Goal: Information Seeking & Learning: Learn about a topic

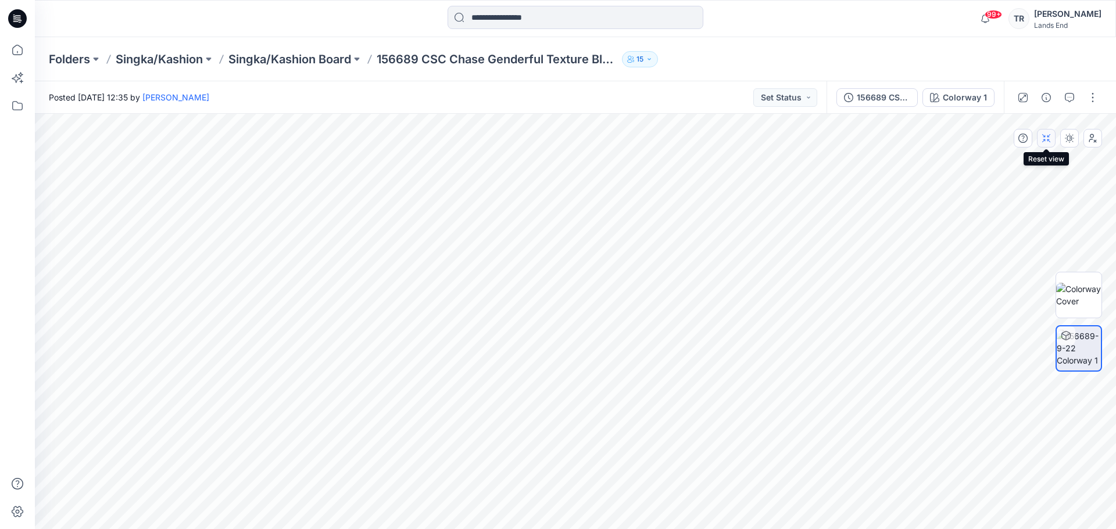
click at [1052, 141] on button "button" at bounding box center [1046, 138] width 19 height 19
click at [1045, 142] on icon "button" at bounding box center [1045, 138] width 9 height 9
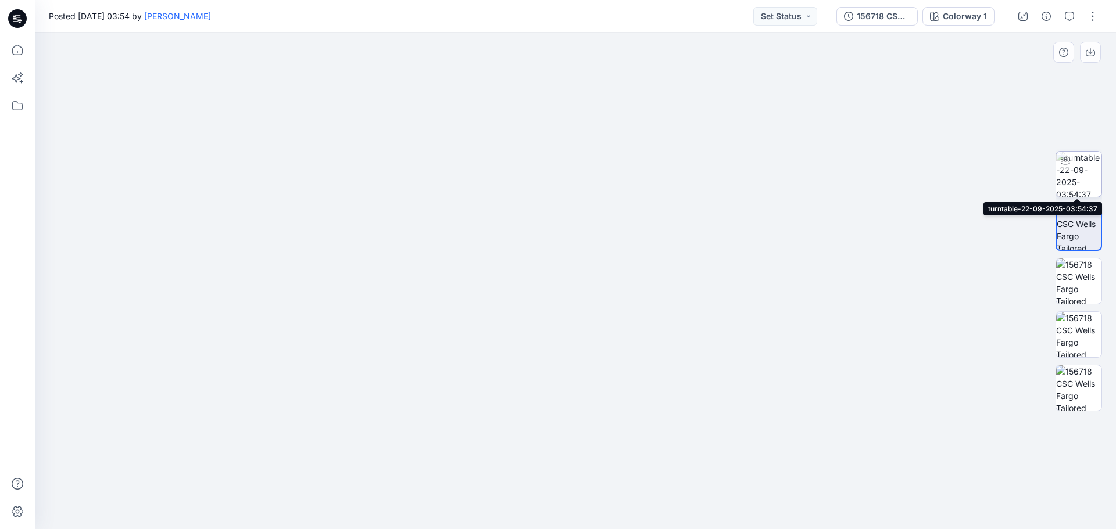
click at [1079, 182] on img at bounding box center [1078, 174] width 45 height 45
drag, startPoint x: 578, startPoint y: 524, endPoint x: 604, endPoint y: 524, distance: 26.2
click at [604, 524] on div at bounding box center [575, 500] width 349 height 58
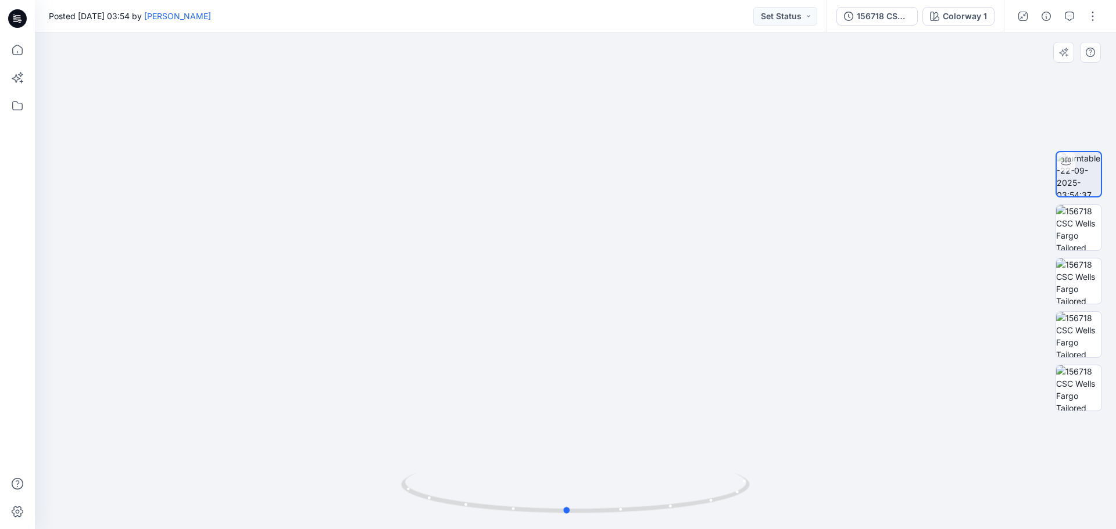
drag, startPoint x: 577, startPoint y: 511, endPoint x: 917, endPoint y: 445, distance: 346.4
click at [917, 445] on div at bounding box center [575, 281] width 1081 height 497
drag, startPoint x: 571, startPoint y: 511, endPoint x: 633, endPoint y: 511, distance: 62.2
click at [633, 511] on icon at bounding box center [577, 495] width 352 height 44
drag, startPoint x: 629, startPoint y: 511, endPoint x: 500, endPoint y: 508, distance: 129.0
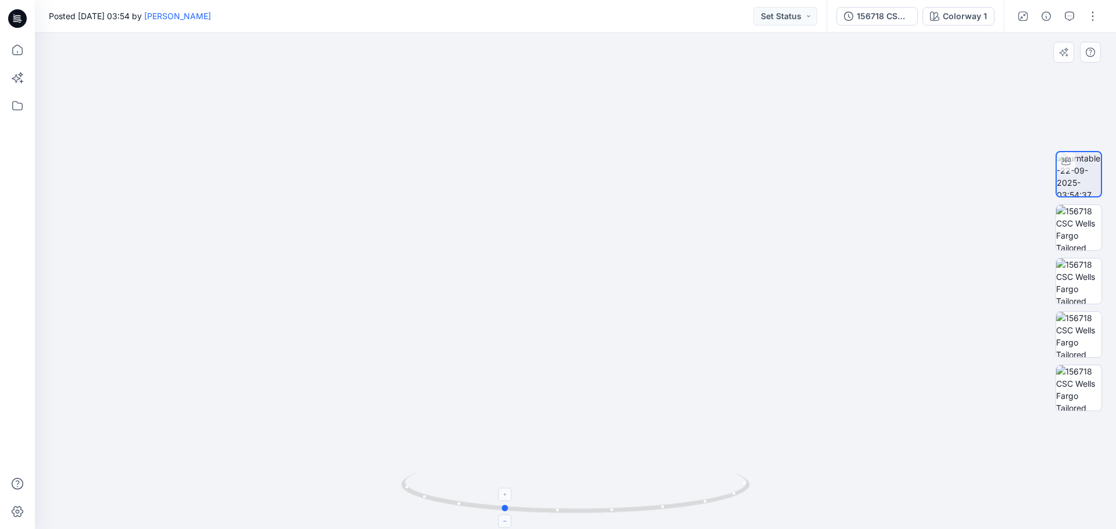
click at [500, 508] on icon at bounding box center [577, 495] width 352 height 44
drag, startPoint x: 505, startPoint y: 511, endPoint x: 419, endPoint y: 500, distance: 86.6
click at [419, 500] on icon at bounding box center [577, 495] width 352 height 44
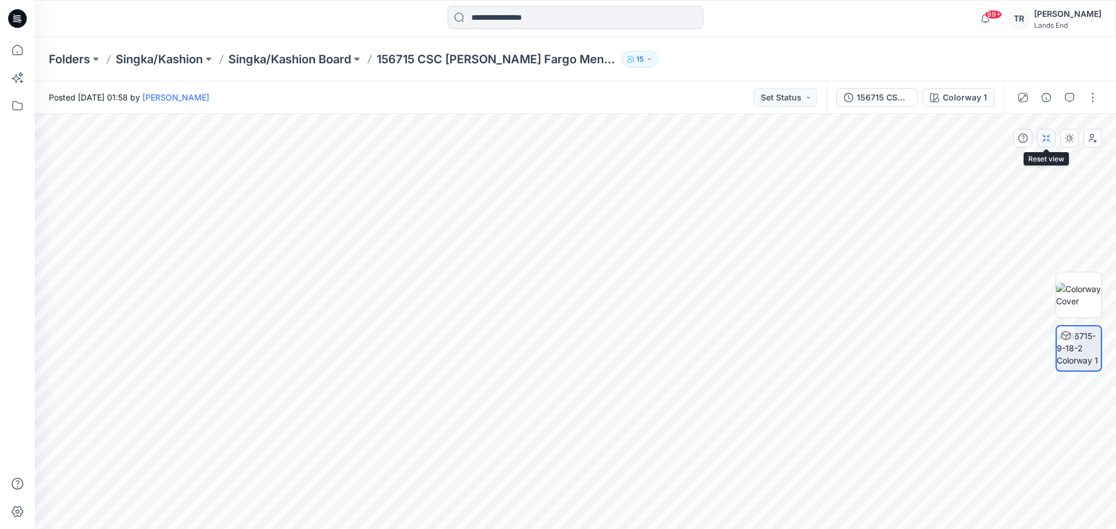
click at [1047, 139] on icon "button" at bounding box center [1045, 138] width 9 height 9
click at [1047, 138] on icon "button" at bounding box center [1045, 138] width 9 height 9
click at [1050, 141] on icon "button" at bounding box center [1045, 138] width 9 height 9
